Goal: Entertainment & Leisure: Consume media (video, audio)

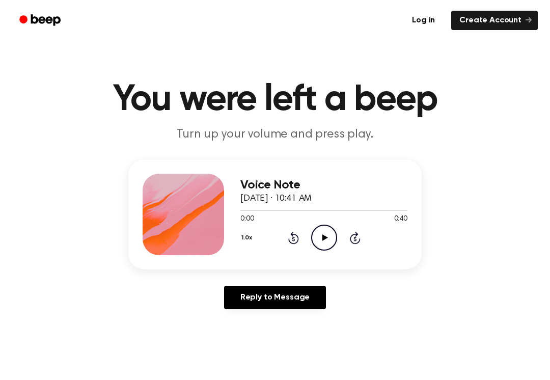
click at [313, 236] on icon "Play Audio" at bounding box center [324, 238] width 26 height 26
click at [319, 238] on icon "Pause Audio" at bounding box center [324, 238] width 26 height 26
click at [335, 232] on circle at bounding box center [324, 237] width 25 height 25
click at [330, 229] on icon "Pause Audio" at bounding box center [324, 238] width 26 height 26
click at [328, 228] on icon "Play Audio" at bounding box center [324, 238] width 26 height 26
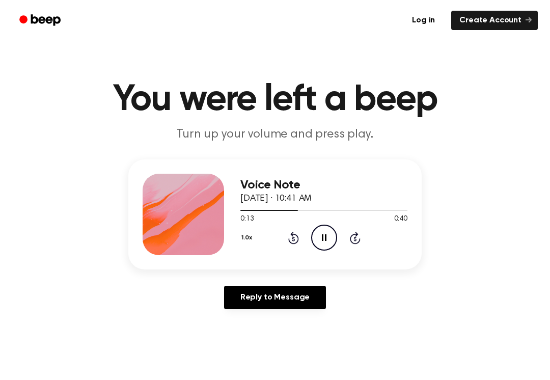
click at [313, 231] on circle at bounding box center [324, 237] width 25 height 25
click at [388, 354] on main "You were left a beep Turn up your volume and press play. Voice Note [DATE] · 10…" at bounding box center [275, 314] width 550 height 628
click at [404, 359] on main "You were left a beep Turn up your volume and press play. Voice Note [DATE] · 10…" at bounding box center [275, 314] width 550 height 628
click at [312, 237] on circle at bounding box center [324, 237] width 25 height 25
click at [326, 227] on icon "Pause Audio" at bounding box center [324, 238] width 26 height 26
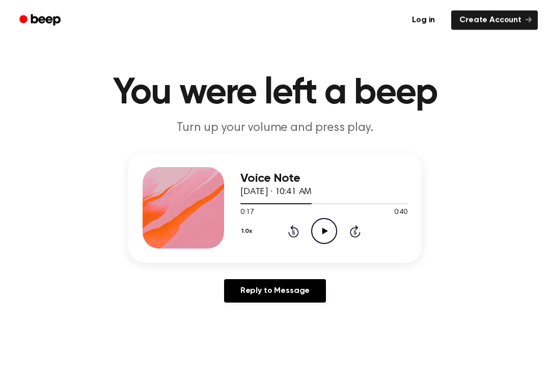
scroll to position [25, 0]
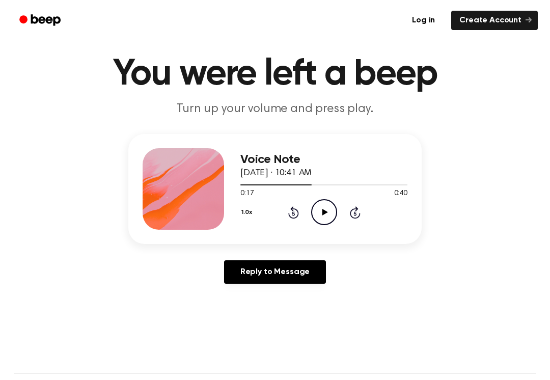
click at [332, 224] on icon "Play Audio" at bounding box center [324, 212] width 26 height 26
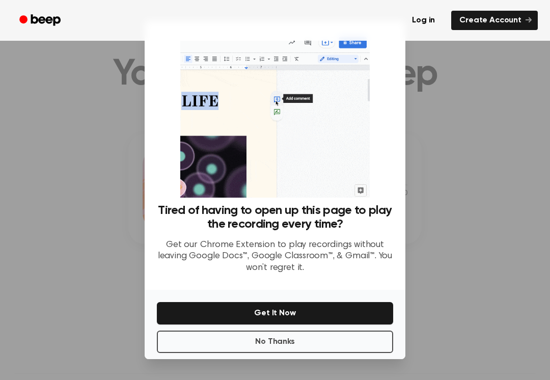
click at [455, 133] on div at bounding box center [275, 190] width 550 height 380
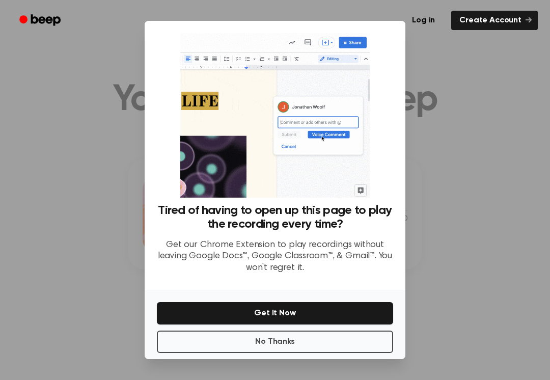
click at [37, 14] on icon "Beep" at bounding box center [40, 20] width 43 height 15
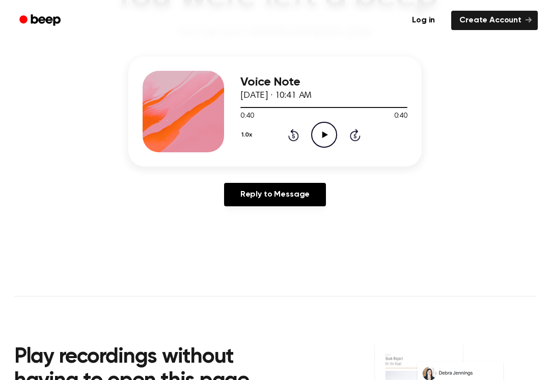
click at [336, 149] on div "Voice Note [DATE] · 10:41 AM 0:40 0:40 Your browser does not support the [objec…" at bounding box center [323, 111] width 167 height 81
click at [313, 129] on circle at bounding box center [324, 134] width 25 height 25
click at [309, 144] on div "1.0x Rewind 5 seconds Play Audio Skip 5 seconds" at bounding box center [323, 135] width 167 height 26
click at [314, 136] on icon "Play Audio" at bounding box center [324, 135] width 26 height 26
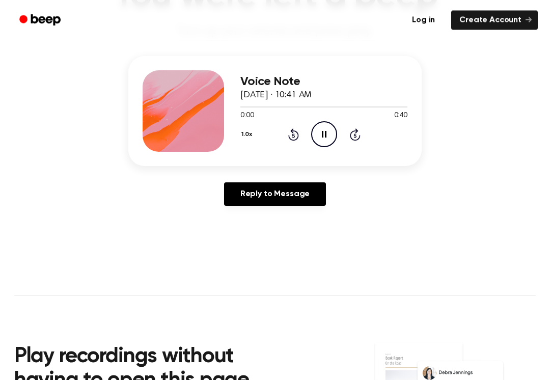
scroll to position [103, 0]
